Goal: Transaction & Acquisition: Subscribe to service/newsletter

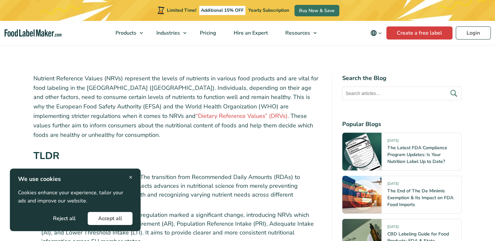
scroll to position [229, 0]
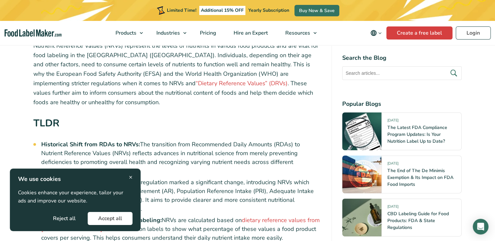
click at [133, 176] on div "× We use cookies Cookies enhance your experience, tailor your ads and improve o…" at bounding box center [75, 200] width 131 height 63
click at [131, 175] on span "×" at bounding box center [131, 177] width 4 height 9
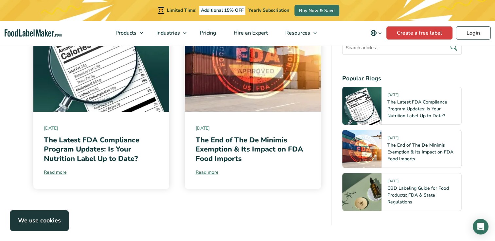
scroll to position [2583, 0]
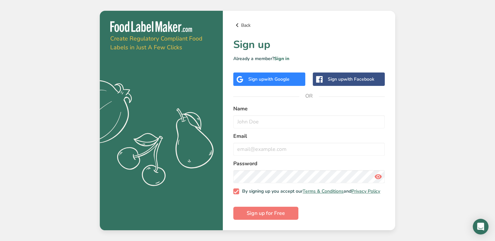
click at [242, 22] on link "Back" at bounding box center [308, 25] width 151 height 8
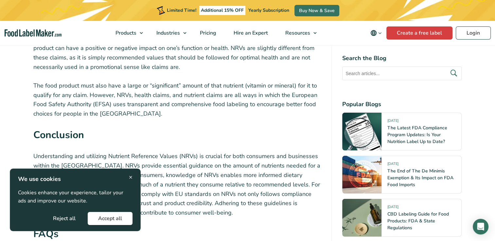
scroll to position [1551, 0]
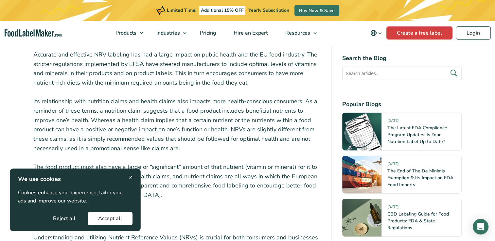
click at [131, 177] on span "×" at bounding box center [131, 177] width 4 height 9
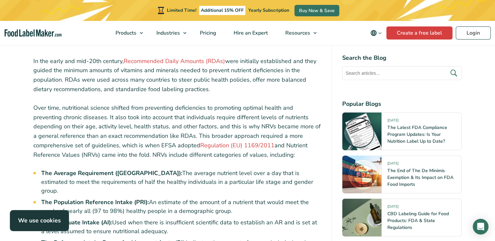
scroll to position [537, 0]
